Goal: Transaction & Acquisition: Book appointment/travel/reservation

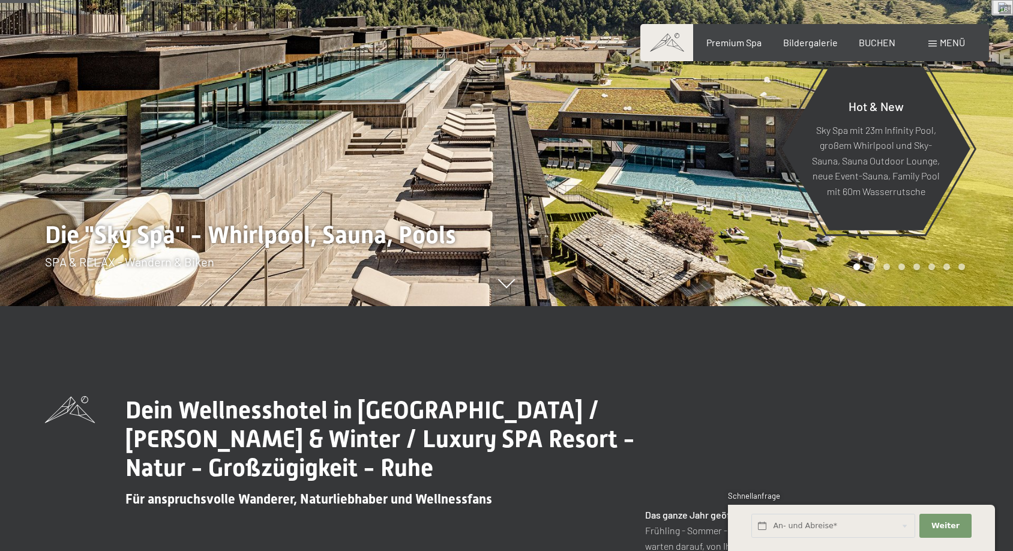
scroll to position [245, 0]
click at [943, 43] on span "Menü" at bounding box center [952, 42] width 25 height 11
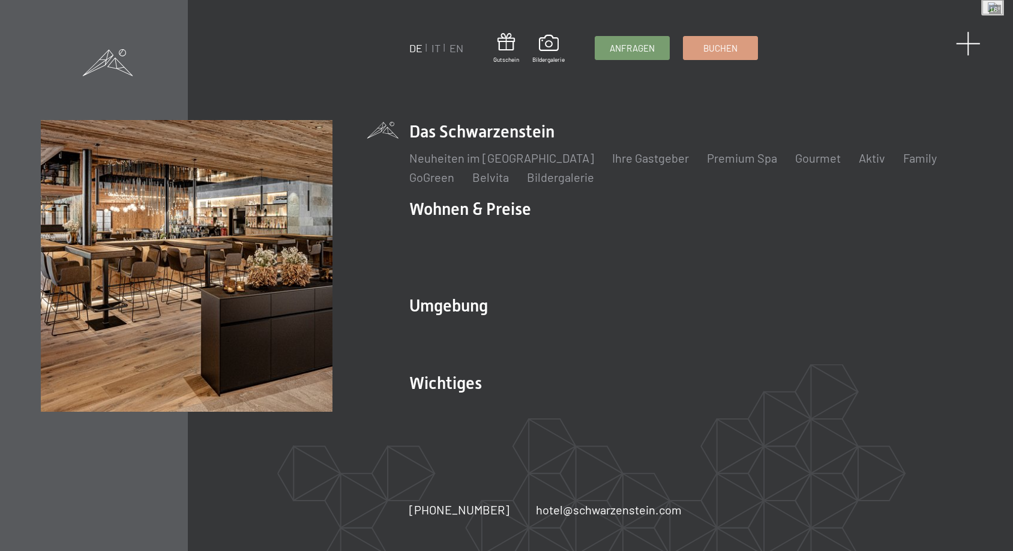
click at [970, 45] on span at bounding box center [968, 43] width 25 height 25
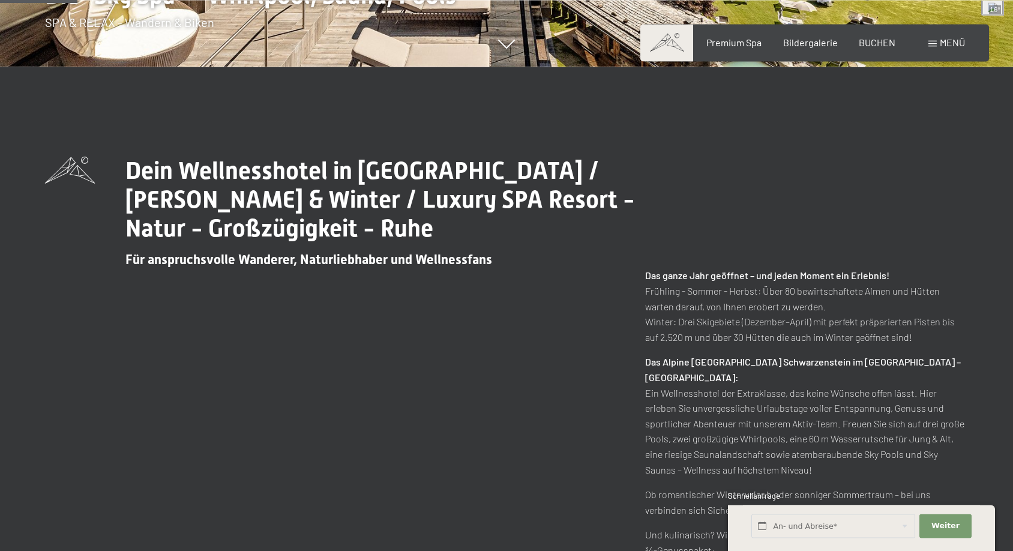
scroll to position [612, 0]
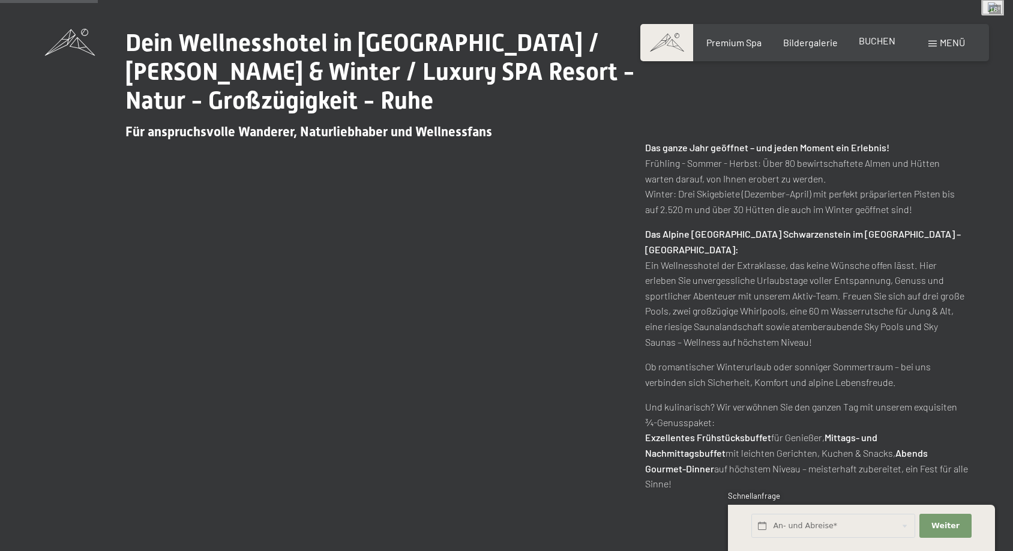
click at [895, 44] on span "BUCHEN" at bounding box center [877, 40] width 37 height 11
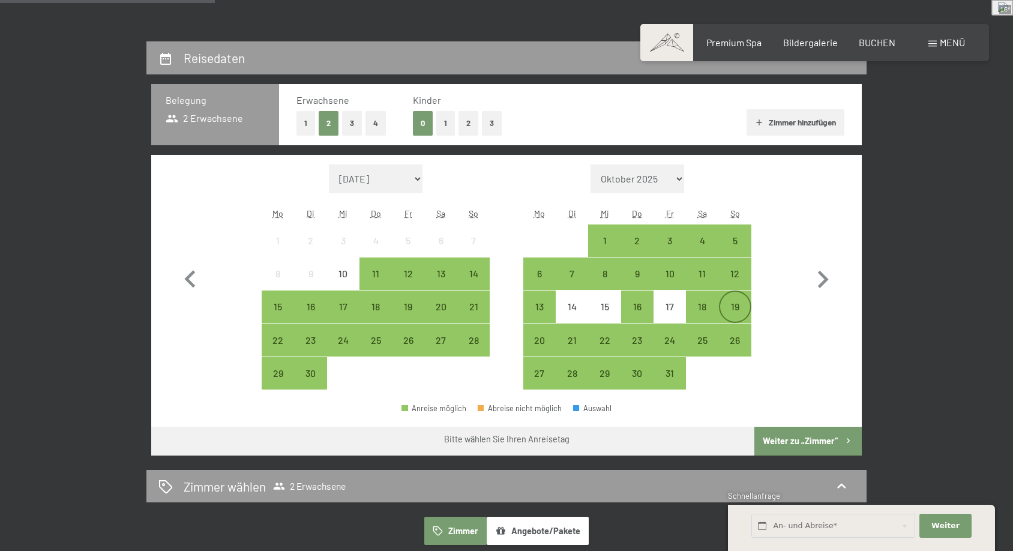
scroll to position [245, 0]
click at [741, 277] on div "12" at bounding box center [735, 284] width 30 height 30
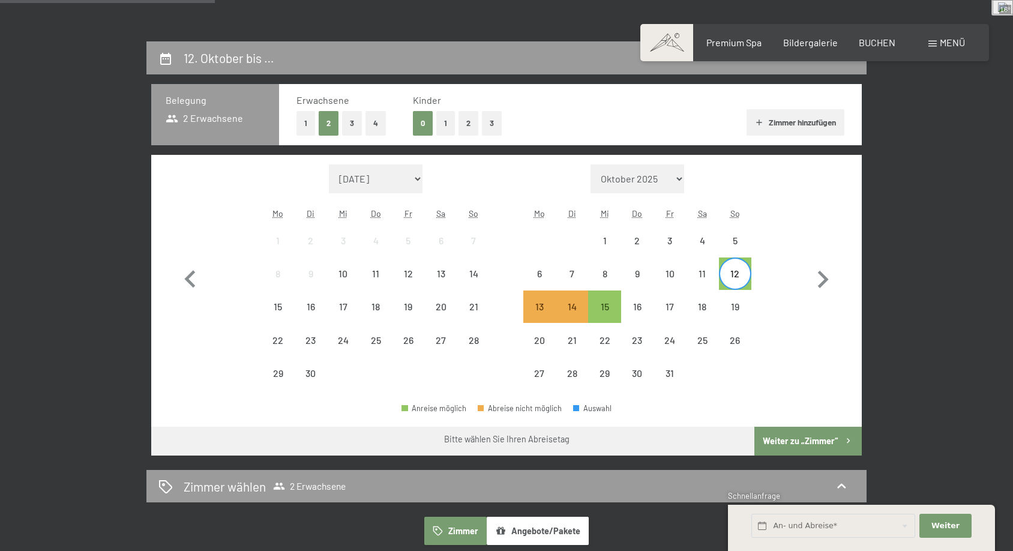
click at [733, 275] on div "12" at bounding box center [735, 284] width 30 height 30
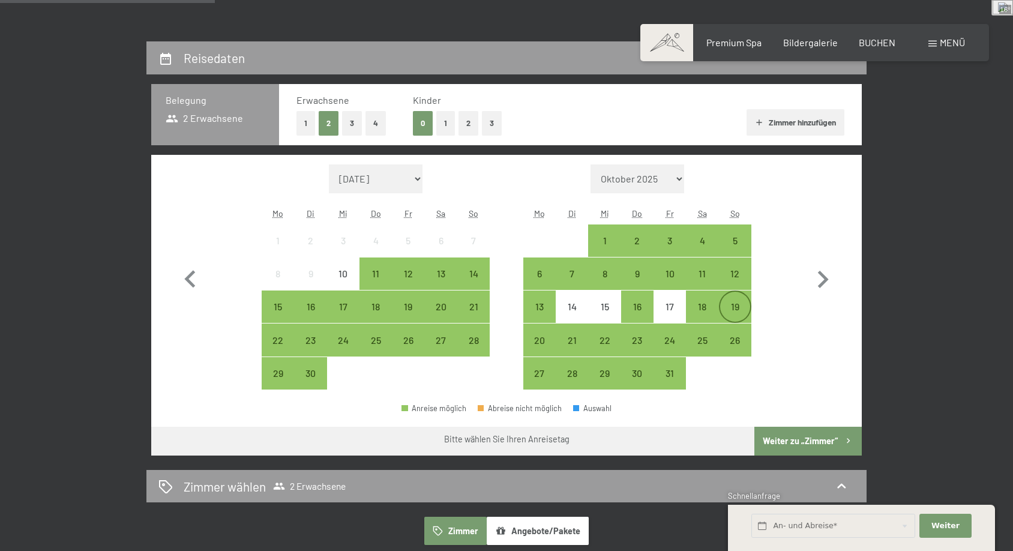
click at [739, 309] on div "19" at bounding box center [735, 317] width 30 height 30
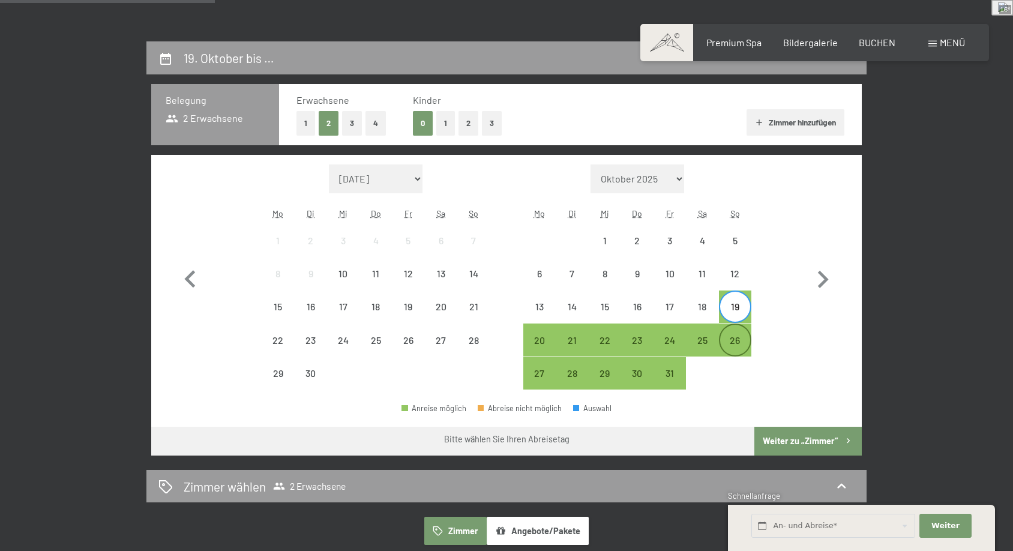
click at [747, 347] on div "26" at bounding box center [735, 350] width 30 height 30
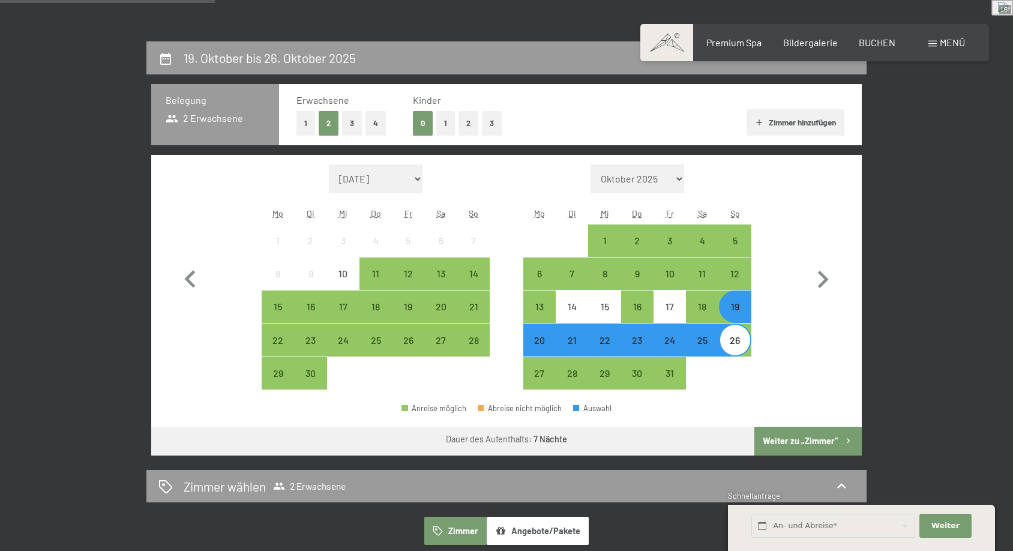
click at [811, 430] on button "Weiter zu „Zimmer“" at bounding box center [807, 441] width 107 height 29
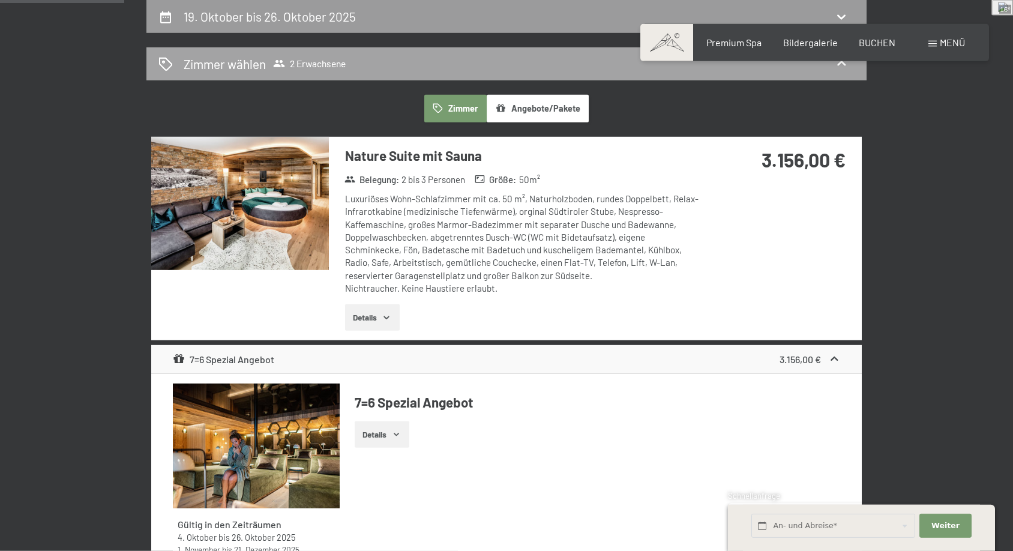
click at [316, 68] on span "2 Erwachsene" at bounding box center [309, 64] width 73 height 12
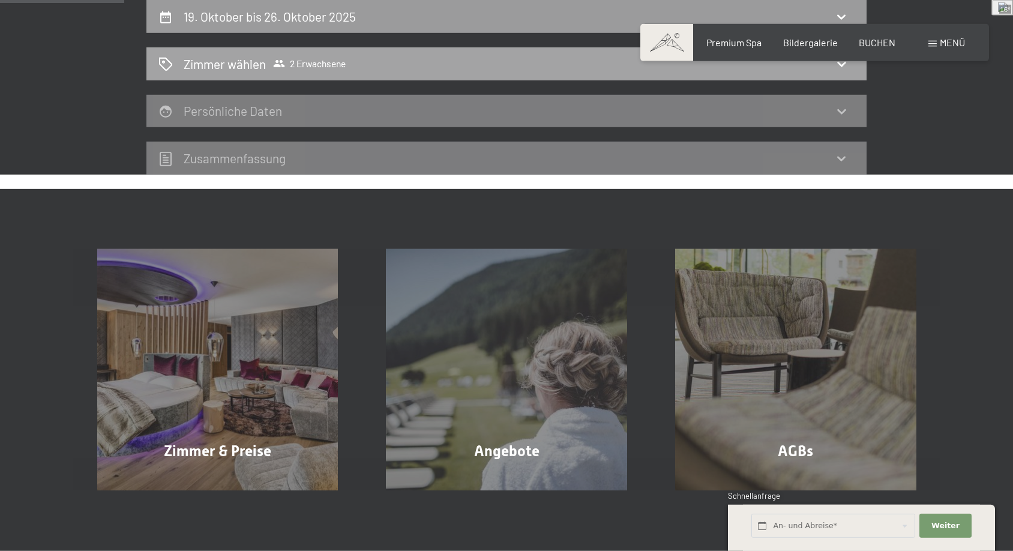
click at [314, 64] on span "2 Erwachsene" at bounding box center [309, 64] width 73 height 12
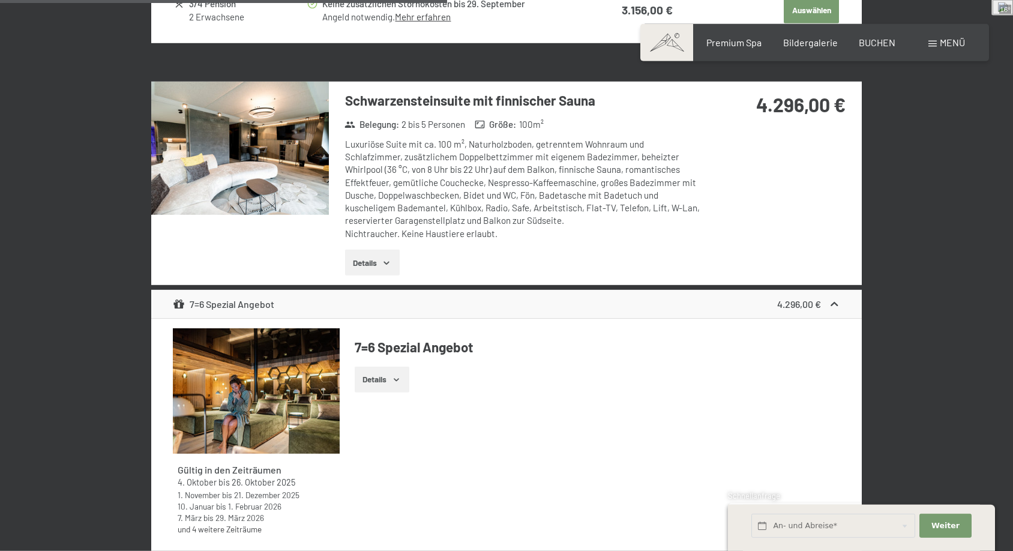
scroll to position [0, 0]
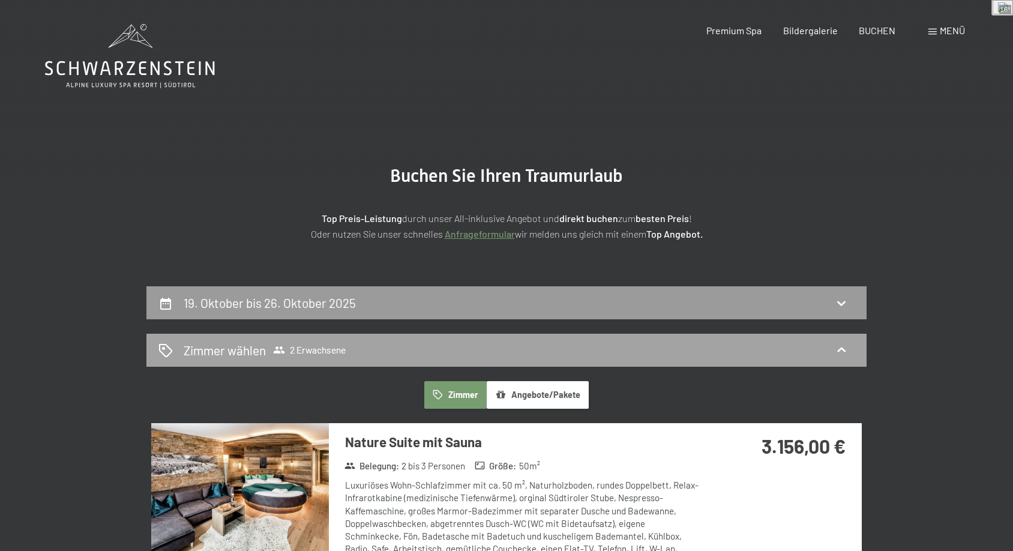
click at [206, 348] on h2 "Zimmer wählen" at bounding box center [225, 349] width 82 height 17
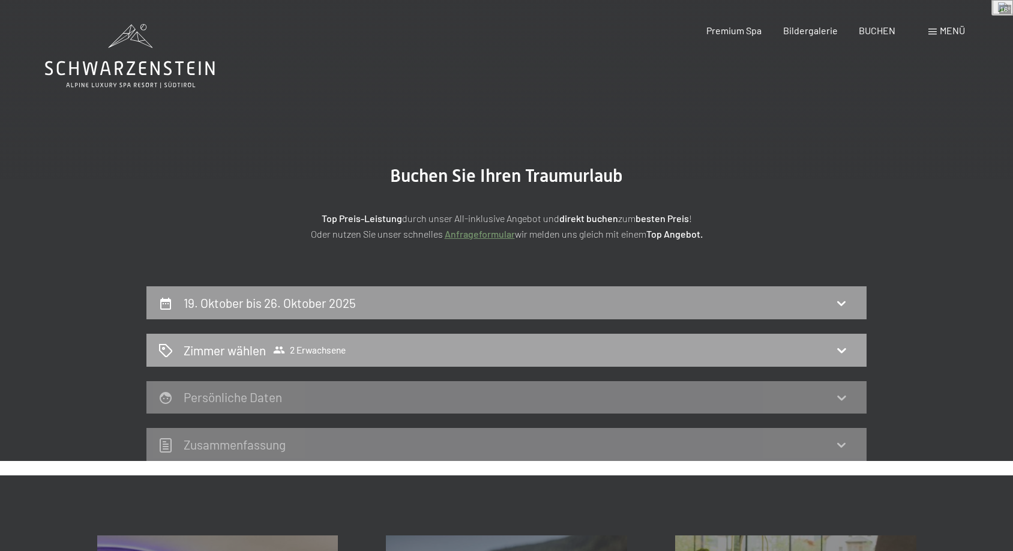
click at [307, 348] on span "2 Erwachsene" at bounding box center [309, 350] width 73 height 12
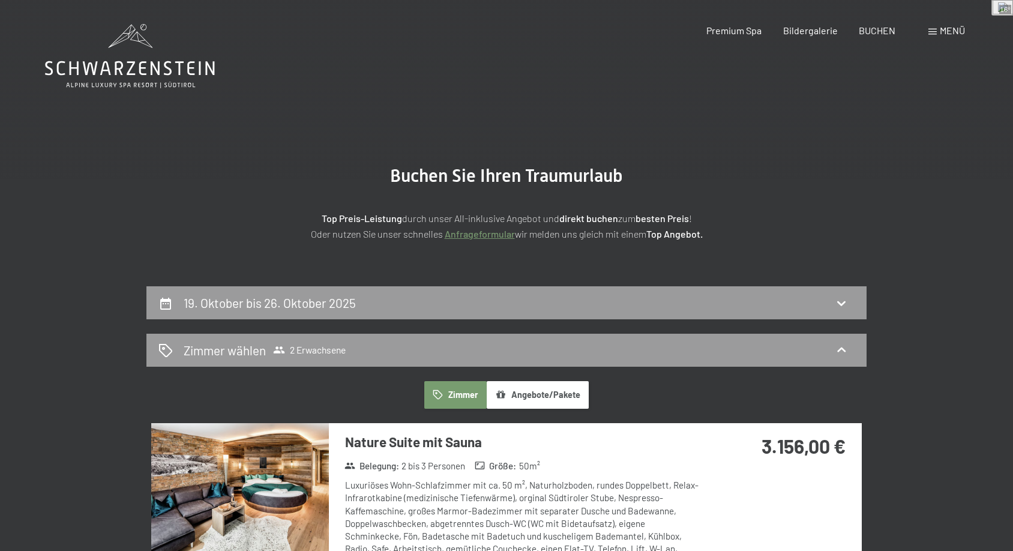
click at [138, 79] on icon at bounding box center [130, 56] width 170 height 64
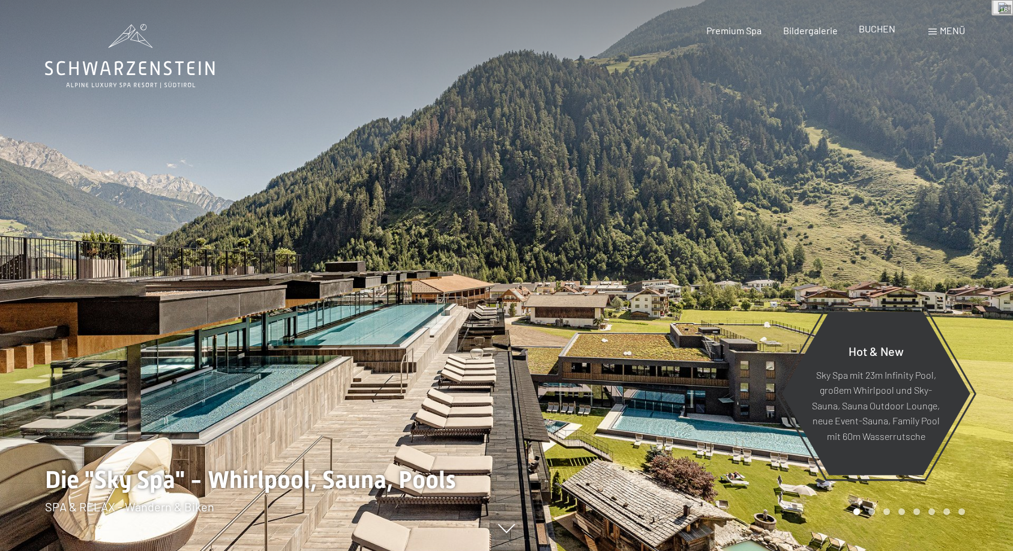
click at [873, 35] on div "BUCHEN" at bounding box center [877, 28] width 37 height 13
click at [877, 32] on span "BUCHEN" at bounding box center [877, 28] width 37 height 11
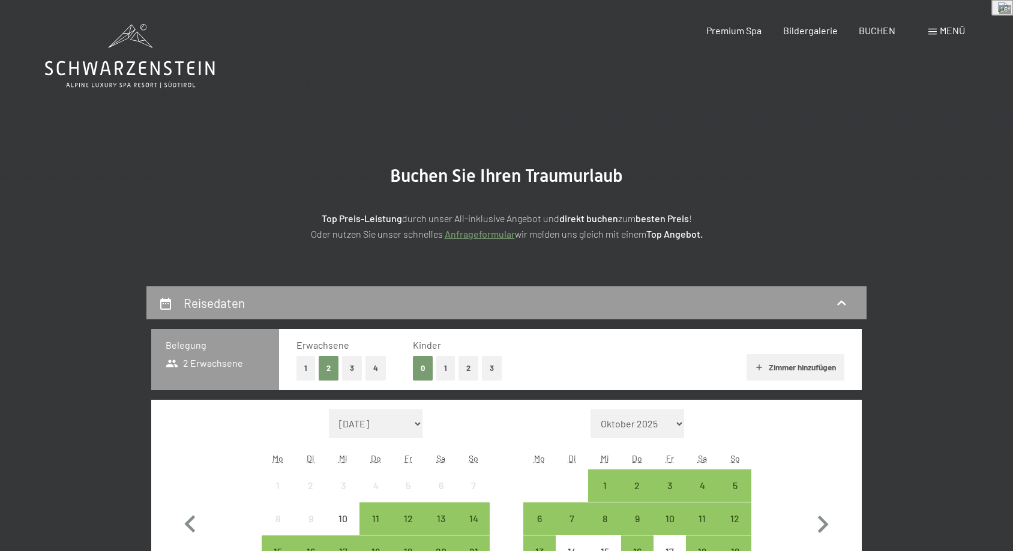
click at [463, 365] on button "2" at bounding box center [468, 368] width 20 height 25
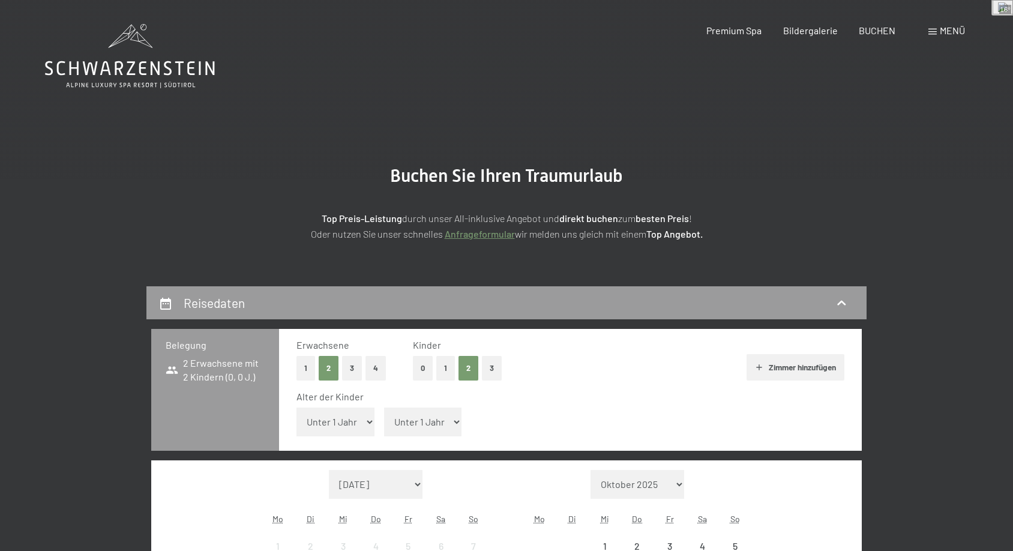
click at [384, 407] on select "Unter 1 Jahr 1 Jahr 2 Jahre 3 Jahre 4 Jahre 5 Jahre 6 Jahre 7 Jahre 8 Jahre 9 J…" at bounding box center [423, 421] width 78 height 29
click option "3 Jahre" at bounding box center [0, 0] width 0 height 0
click at [384, 407] on select "Unter 1 Jahr 1 Jahr 2 Jahre 3 Jahre 4 Jahre 5 Jahre 6 Jahre 7 Jahre 8 Jahre 9 J…" at bounding box center [423, 421] width 78 height 29
select select "2"
click option "2 Jahre" at bounding box center [0, 0] width 0 height 0
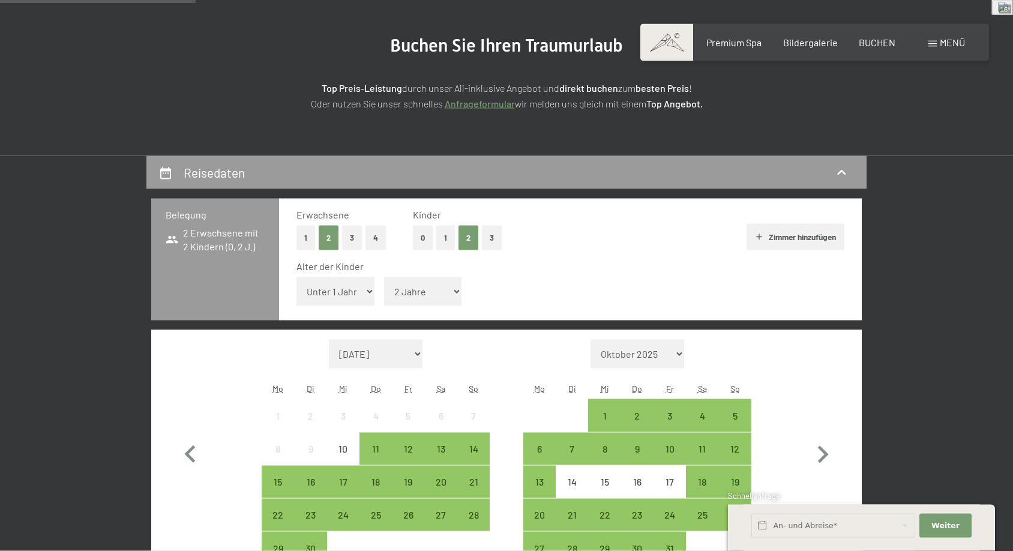
scroll to position [245, 0]
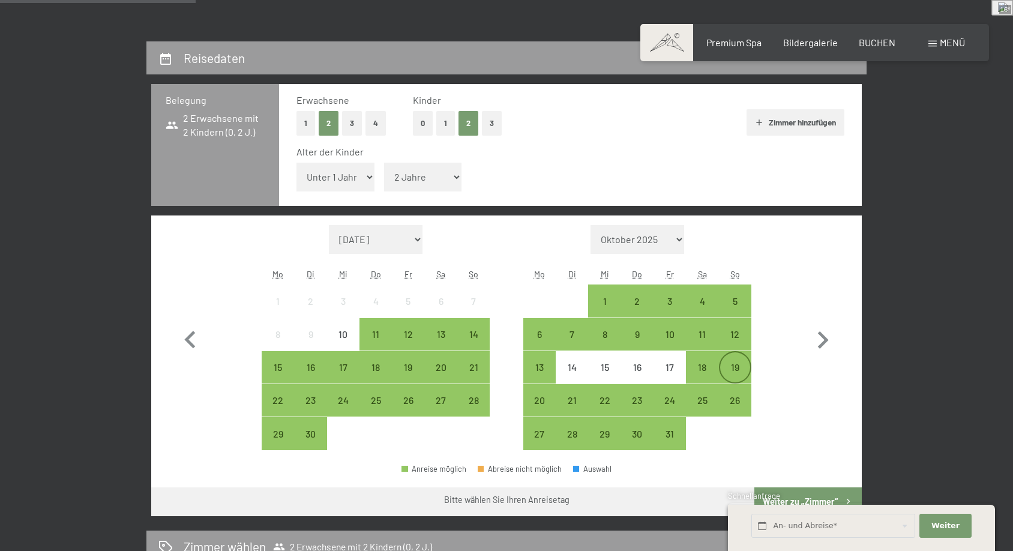
click at [741, 365] on div "19" at bounding box center [735, 377] width 30 height 30
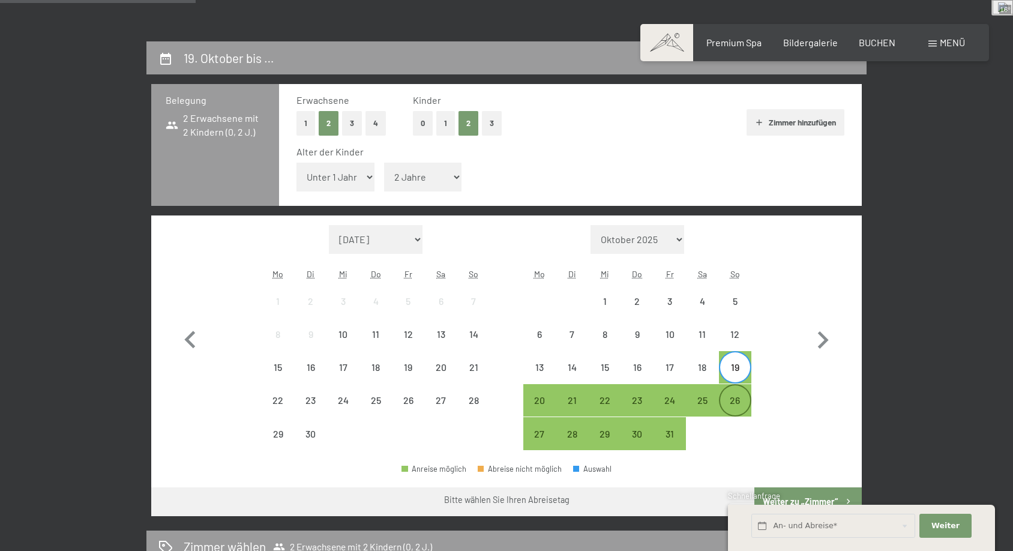
click at [736, 406] on div "26" at bounding box center [735, 410] width 30 height 30
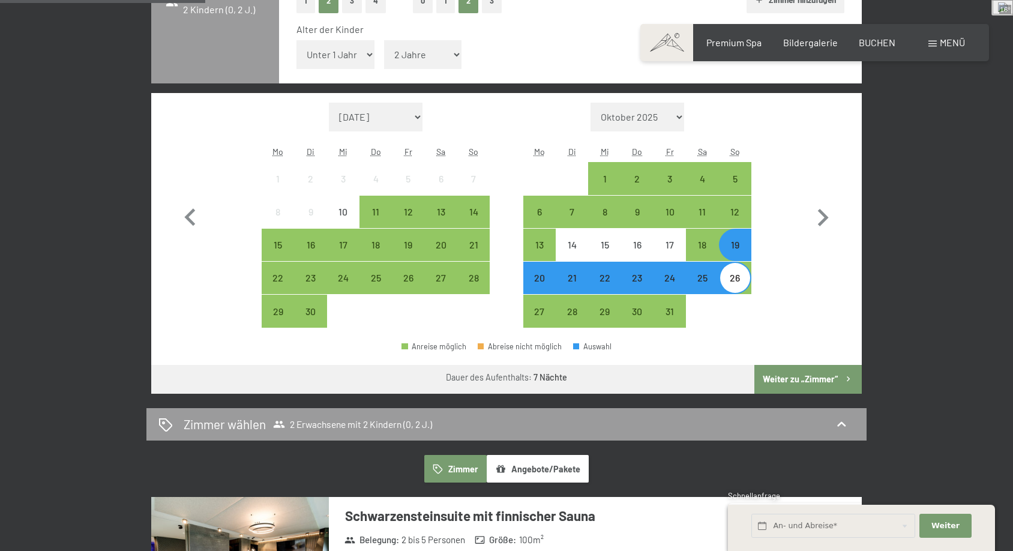
click at [805, 387] on button "Weiter zu „Zimmer“" at bounding box center [807, 379] width 107 height 29
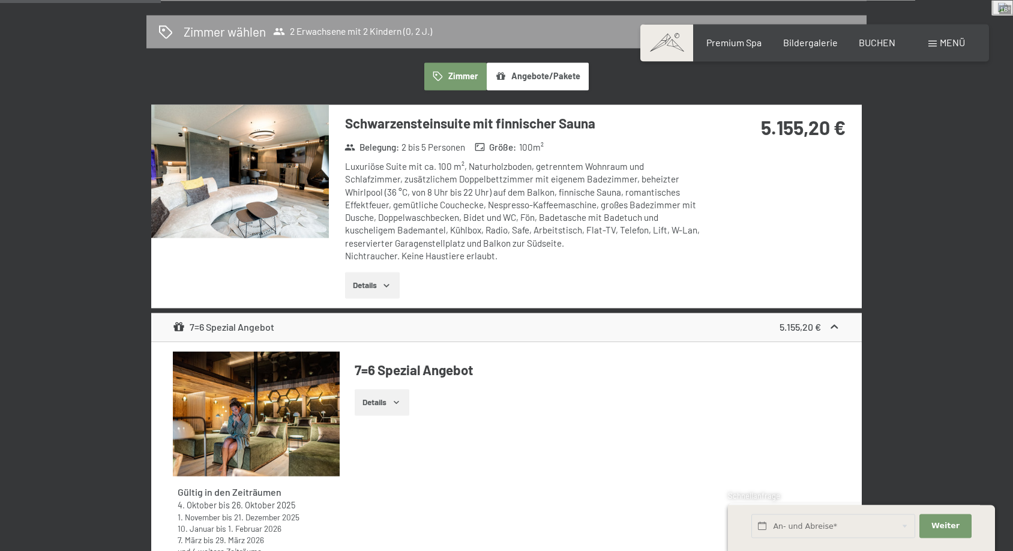
scroll to position [164, 0]
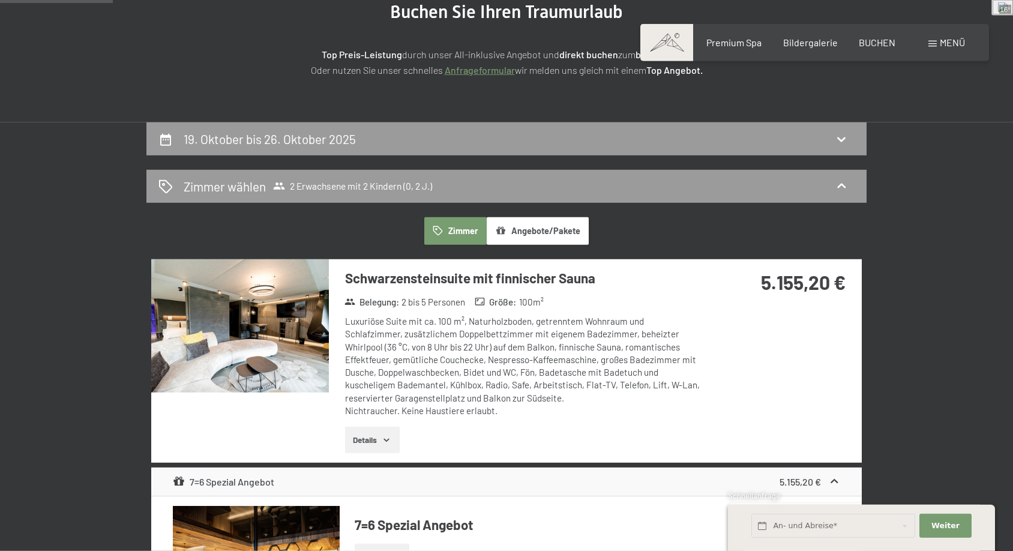
click at [561, 230] on button "Angebote/Pakete" at bounding box center [538, 231] width 102 height 28
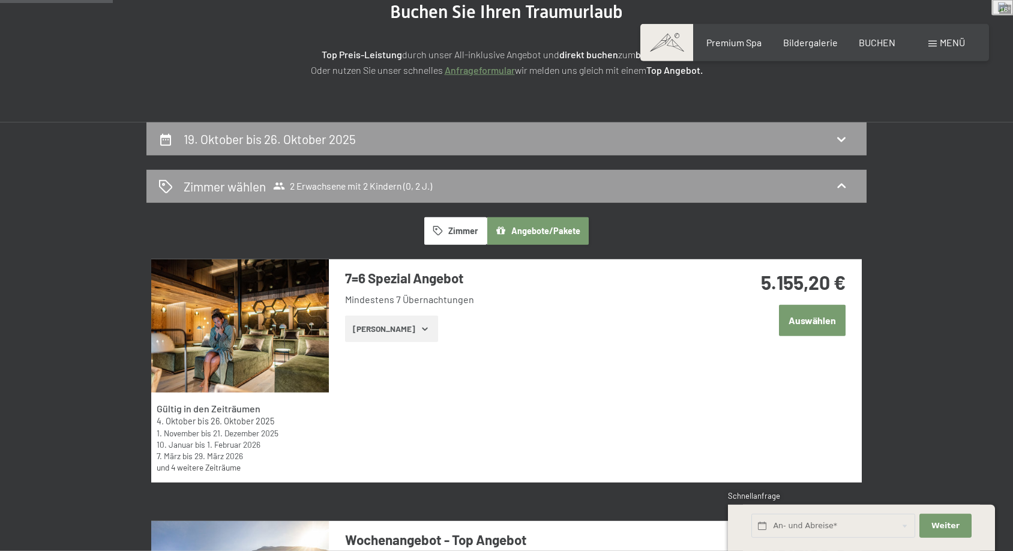
click at [459, 233] on button "Zimmer" at bounding box center [455, 231] width 62 height 28
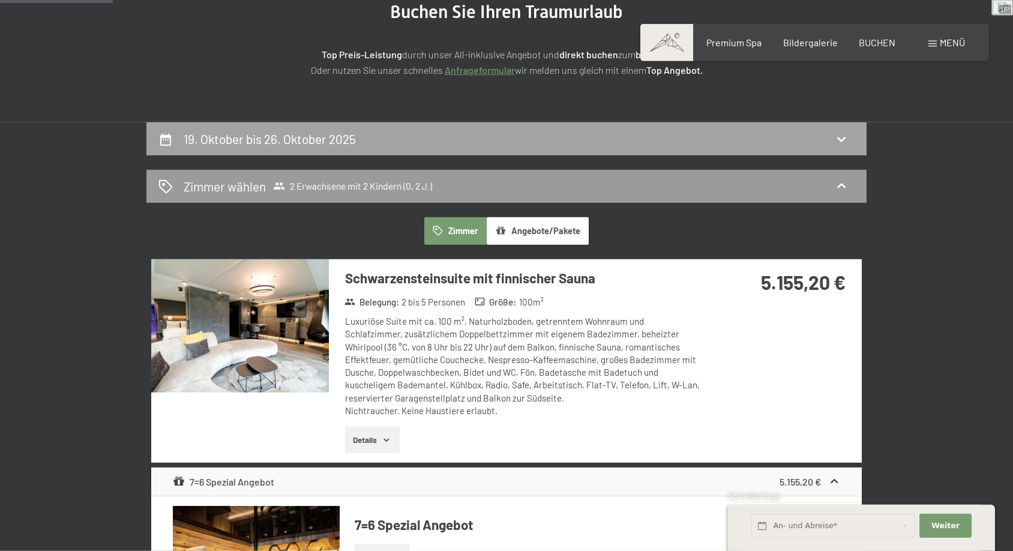
click at [366, 143] on div "19. Oktober bis 26. Oktober 2025" at bounding box center [506, 138] width 696 height 17
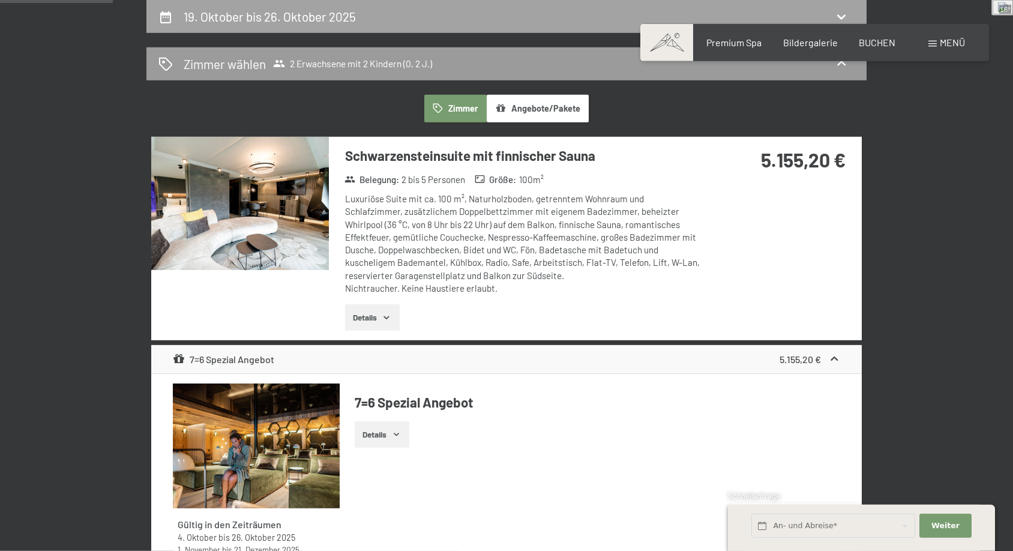
select select "2"
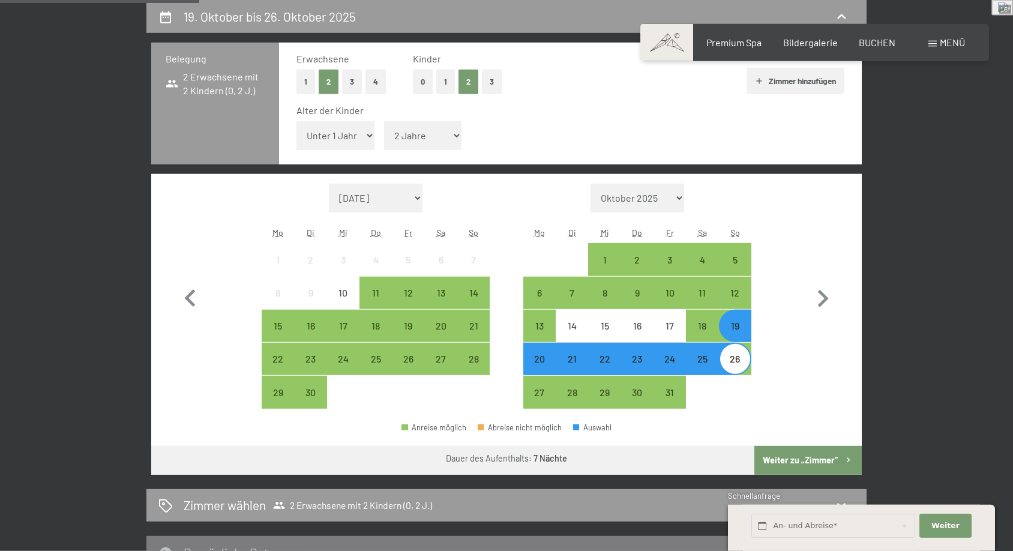
click at [591, 184] on select "Oktober 2025 [DATE] Dezember 2025 Januar 2026 Februar 2026 März 2026 [DATE] Mai…" at bounding box center [638, 198] width 94 height 29
select select "[DATE]"
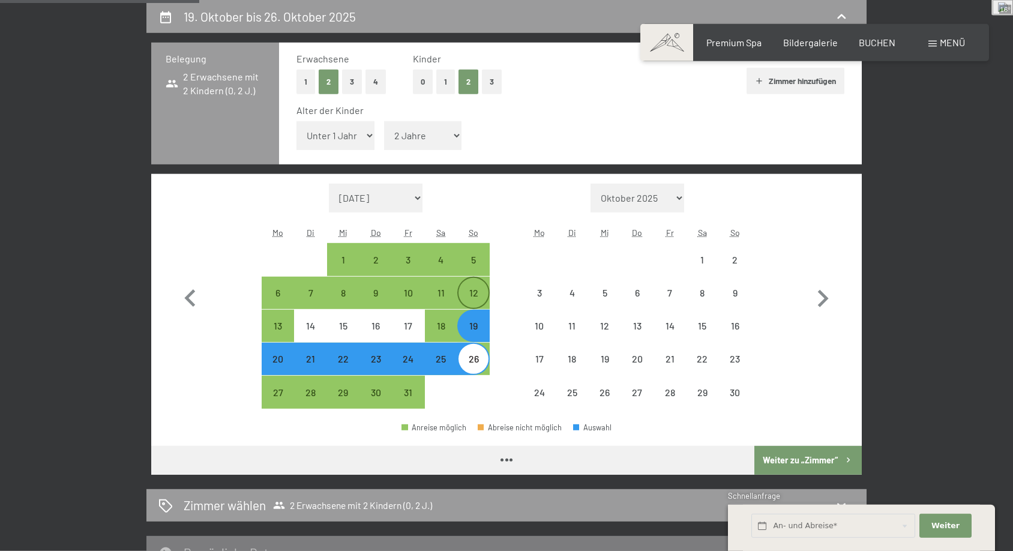
select select "[DATE]"
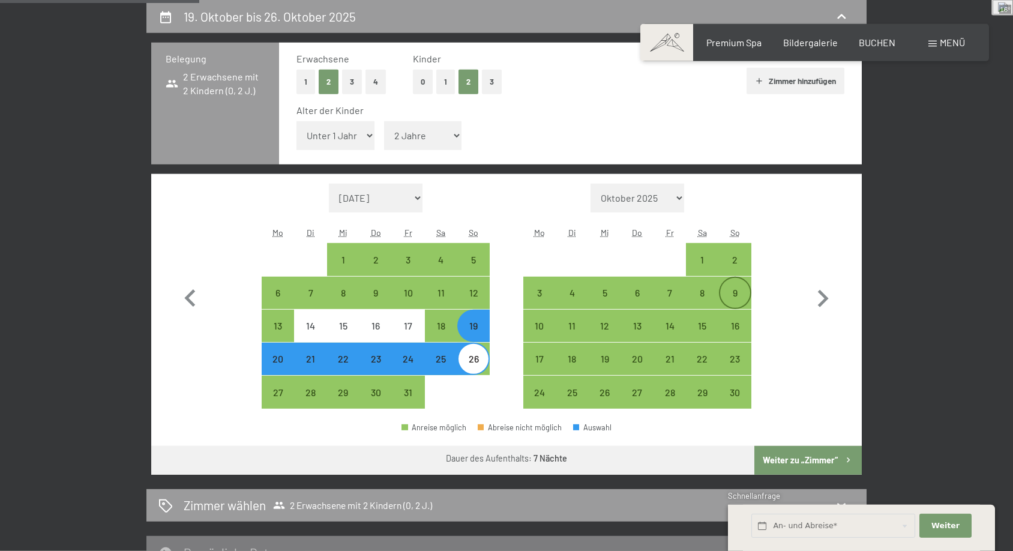
click at [748, 290] on div "9" at bounding box center [735, 303] width 30 height 30
select select "[DATE]"
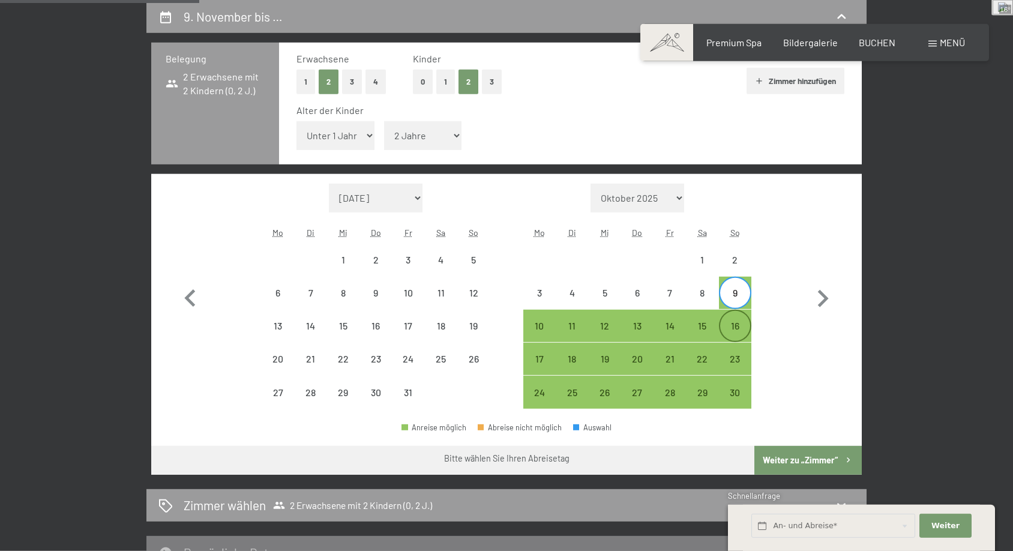
click at [739, 326] on div "16" at bounding box center [735, 336] width 30 height 30
select select "[DATE]"
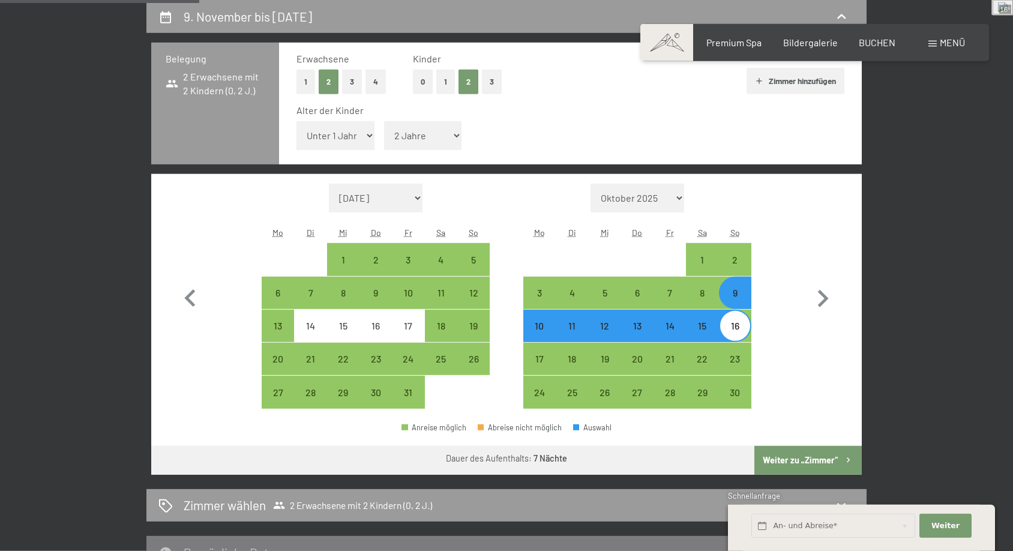
click at [834, 458] on button "Weiter zu „Zimmer“" at bounding box center [807, 460] width 107 height 29
select select "[DATE]"
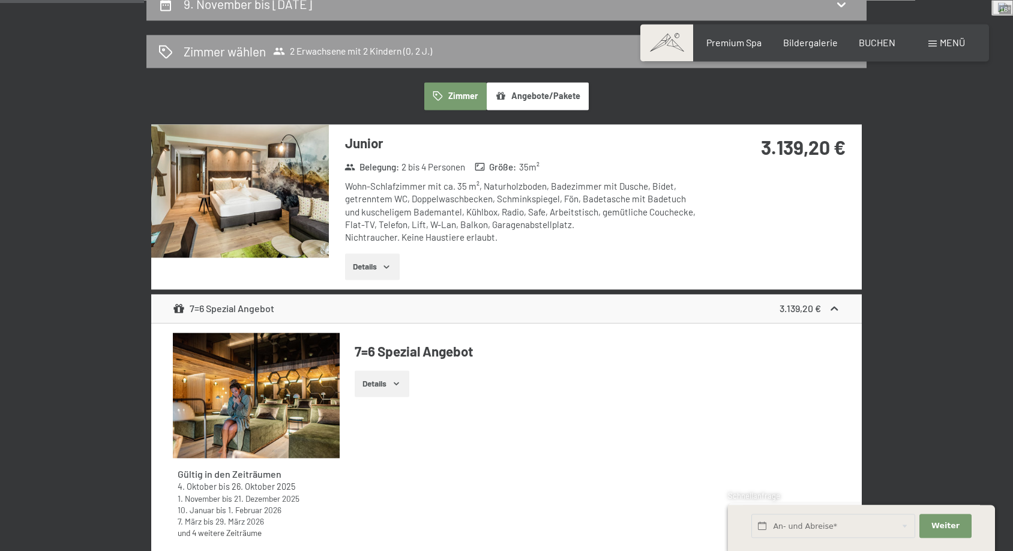
scroll to position [164, 0]
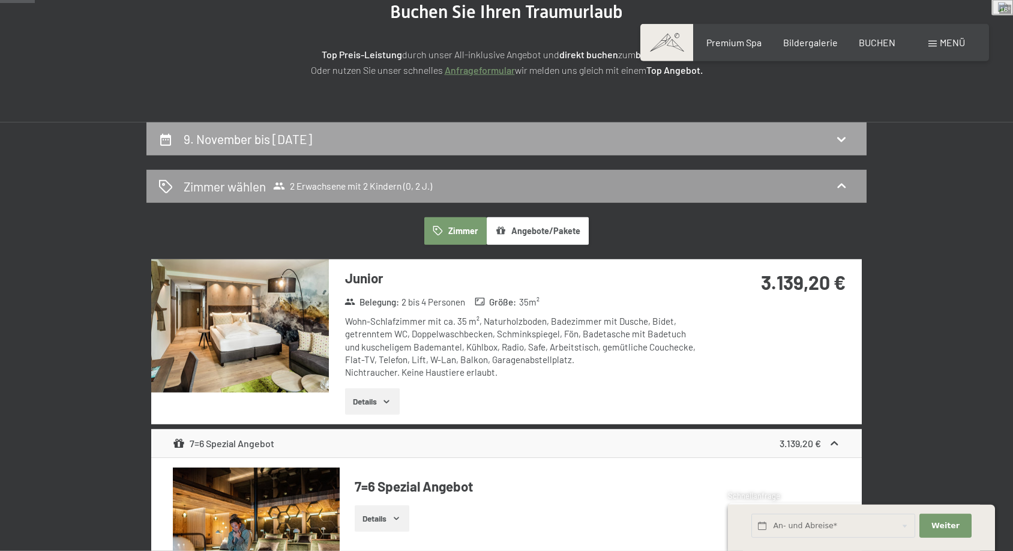
click at [317, 130] on div "9. November bis [DATE]" at bounding box center [250, 138] width 133 height 17
select select "2"
select select "[DATE]"
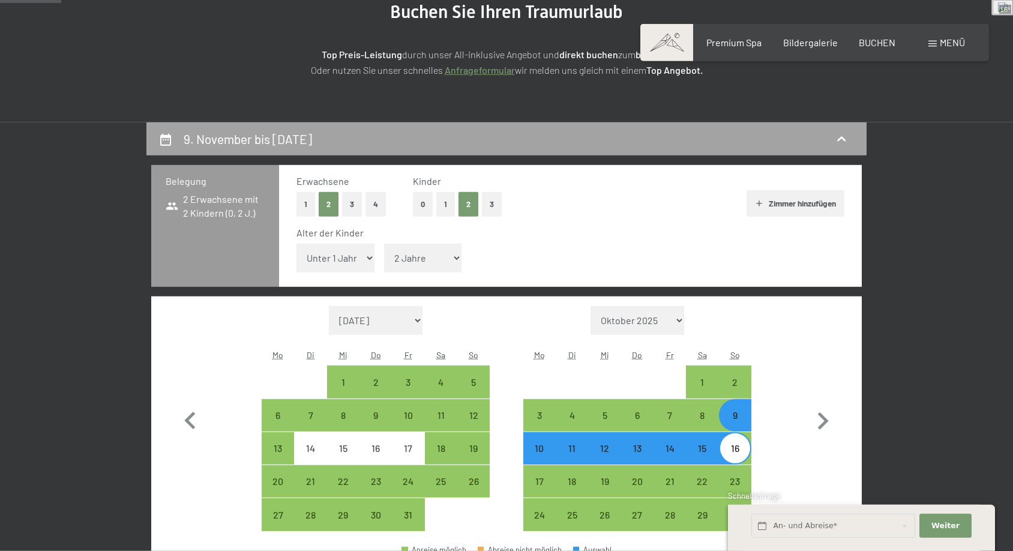
scroll to position [286, 0]
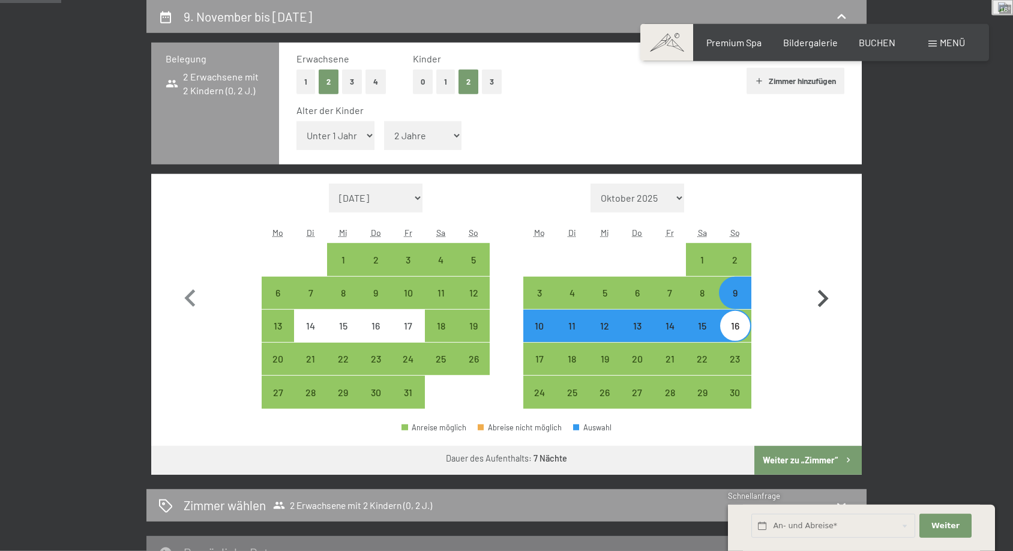
click at [829, 293] on icon "button" at bounding box center [822, 298] width 35 height 35
select select "[DATE]"
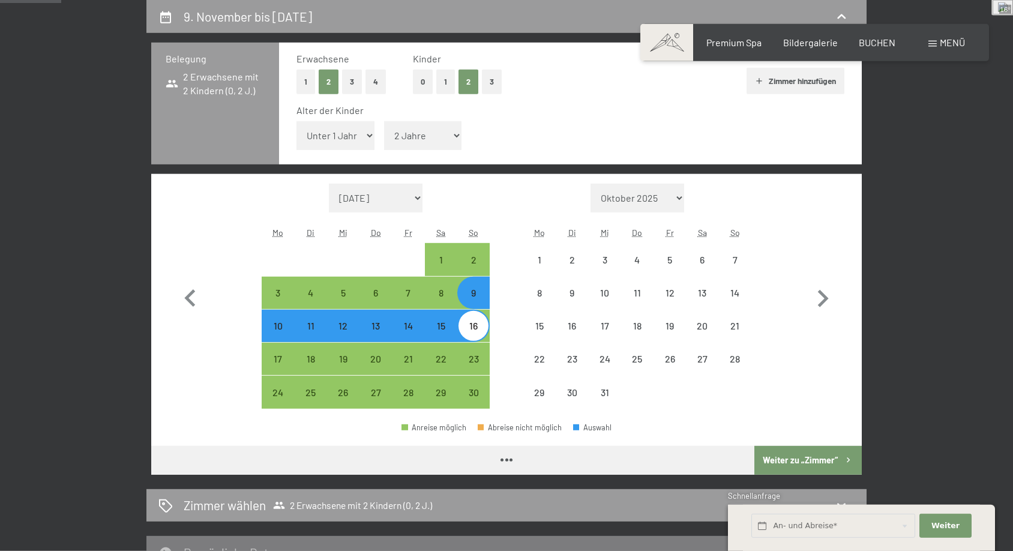
select select "[DATE]"
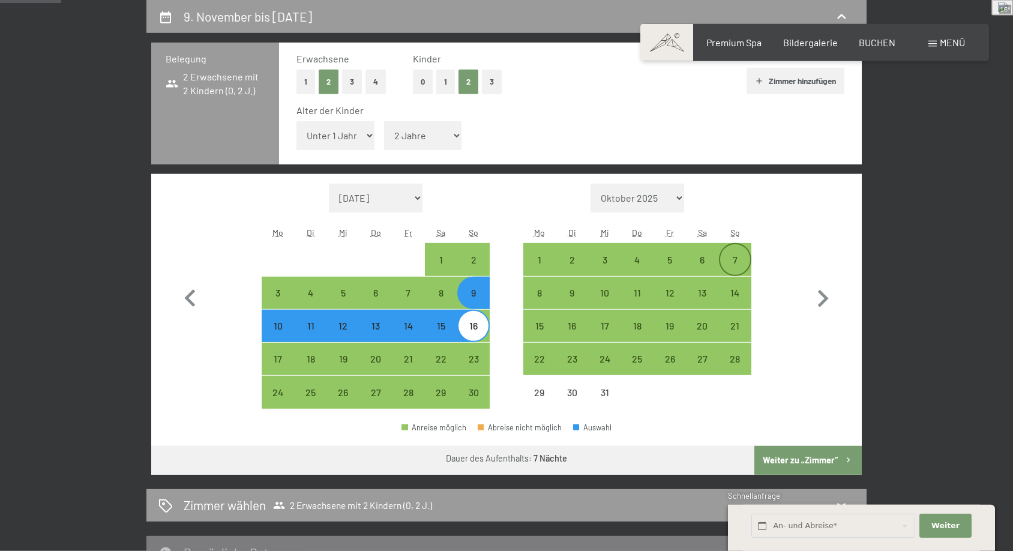
click at [741, 263] on div "7" at bounding box center [735, 270] width 30 height 30
select select "[DATE]"
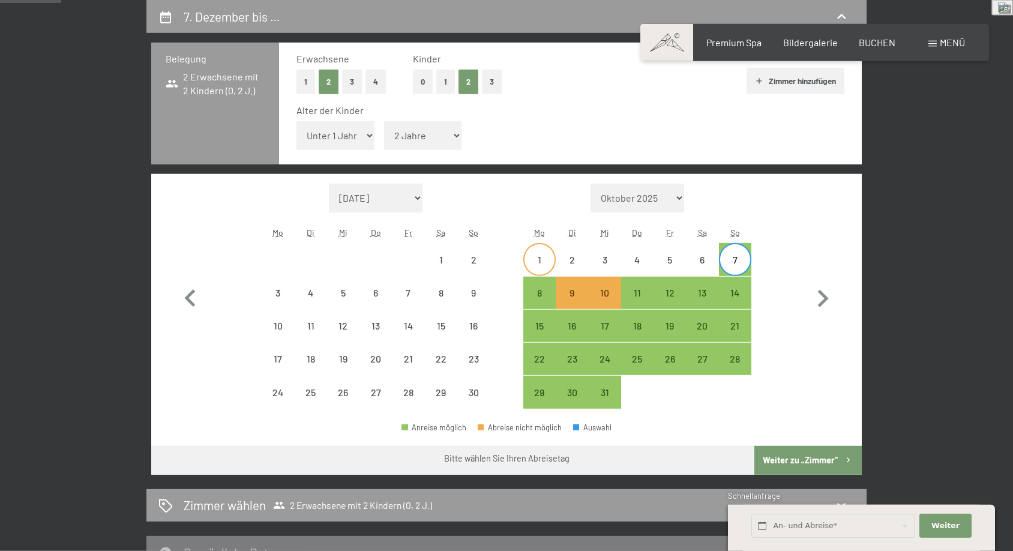
click at [551, 258] on div "1" at bounding box center [539, 270] width 30 height 30
select select "[DATE]"
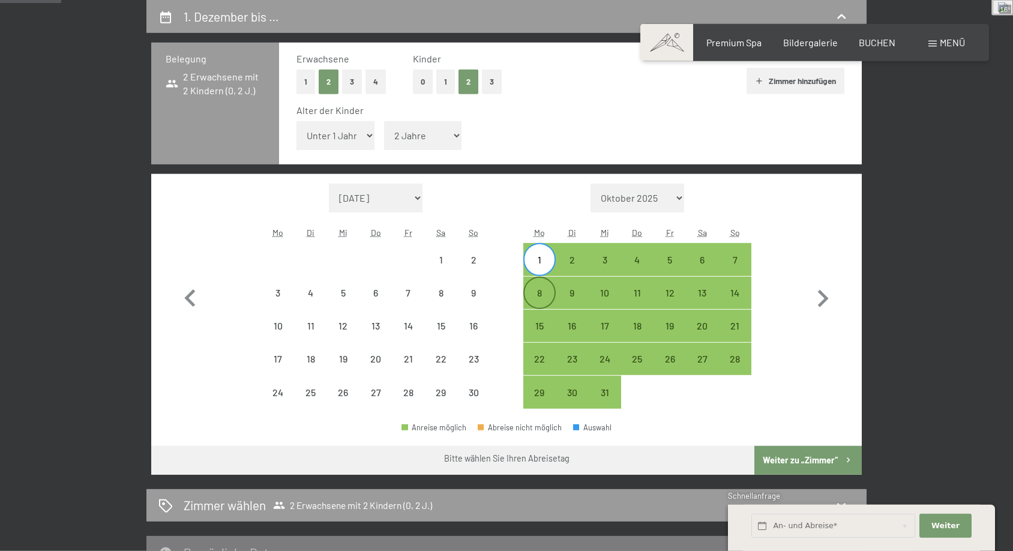
click at [548, 288] on div "8" at bounding box center [539, 303] width 30 height 30
select select "[DATE]"
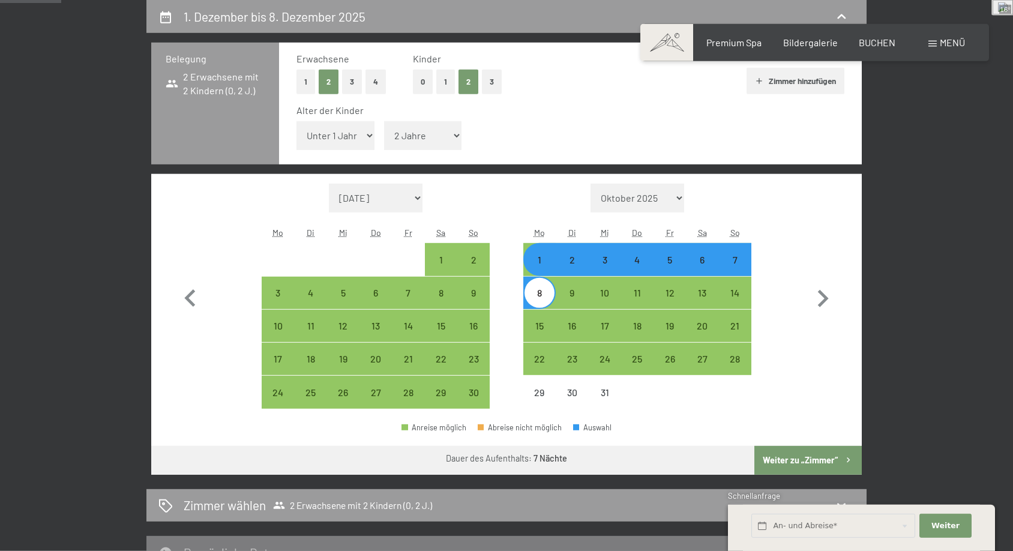
click at [796, 461] on button "Weiter zu „Zimmer“" at bounding box center [807, 460] width 107 height 29
select select "[DATE]"
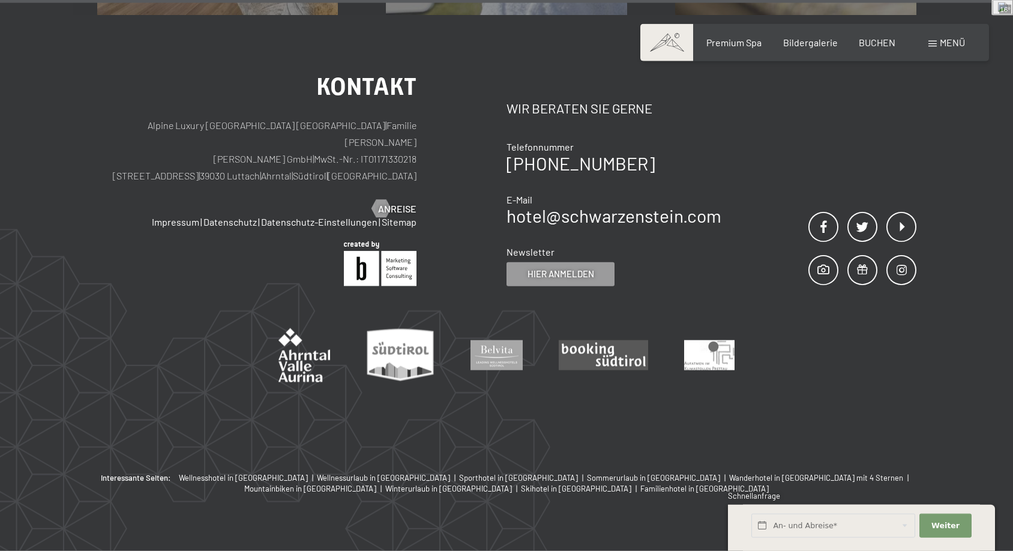
scroll to position [3263, 0]
